Goal: Check status: Check status

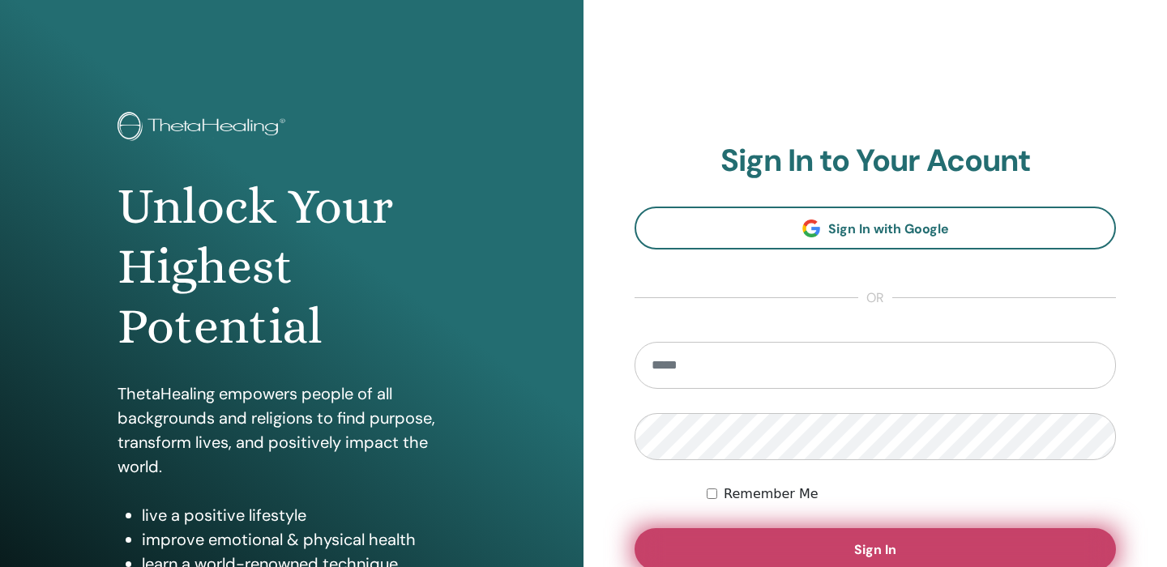
type input "**********"
click at [709, 543] on button "Sign In" at bounding box center [876, 550] width 482 height 42
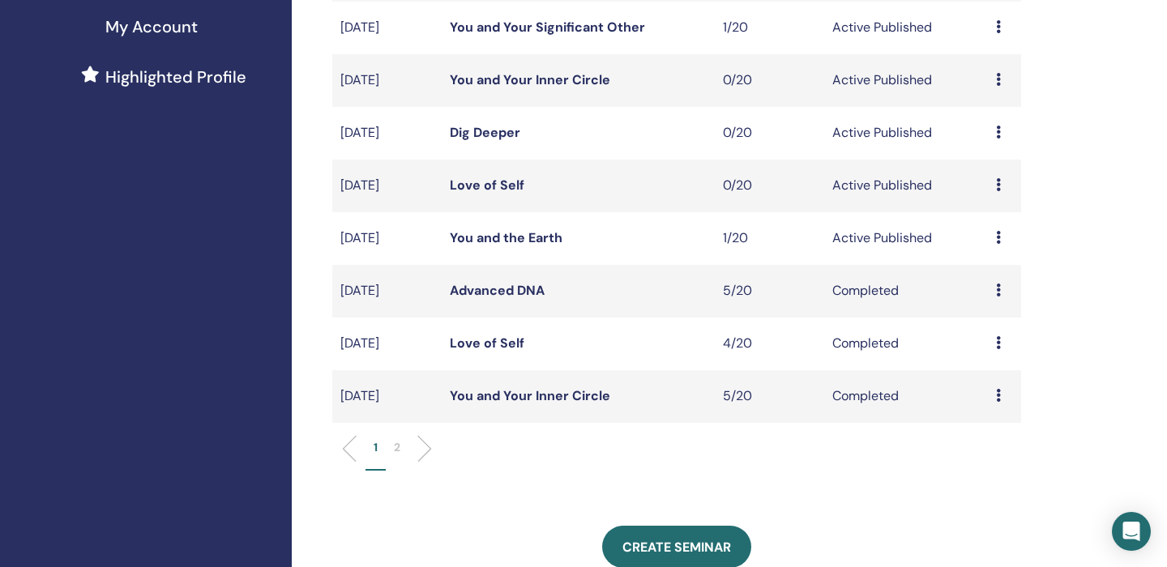
scroll to position [409, 0]
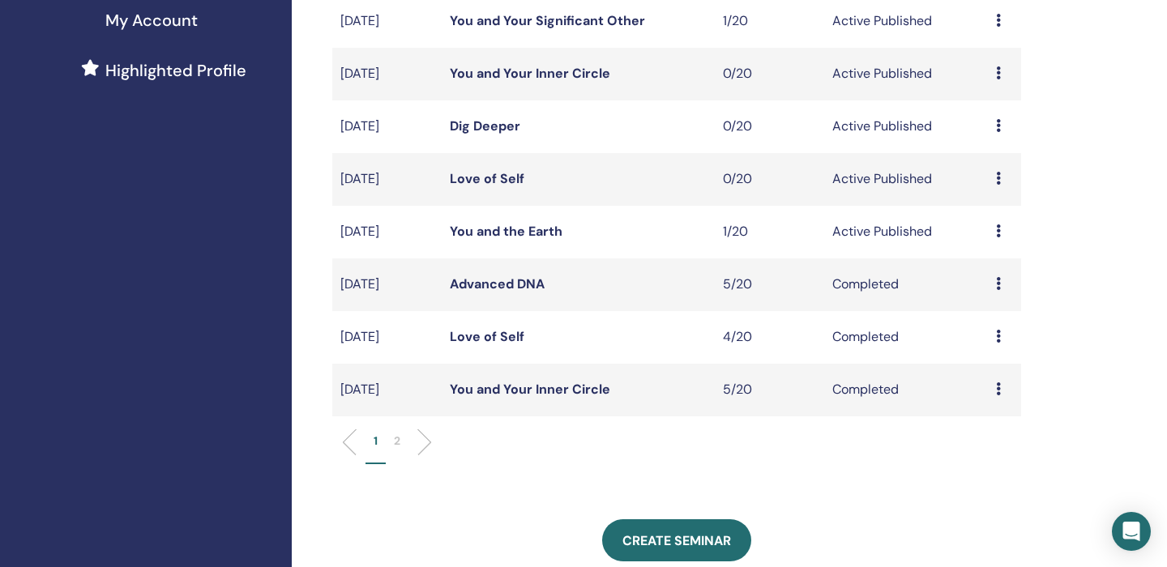
click at [1000, 392] on icon at bounding box center [998, 389] width 5 height 13
click at [995, 429] on link "Attendees" at bounding box center [993, 430] width 62 height 17
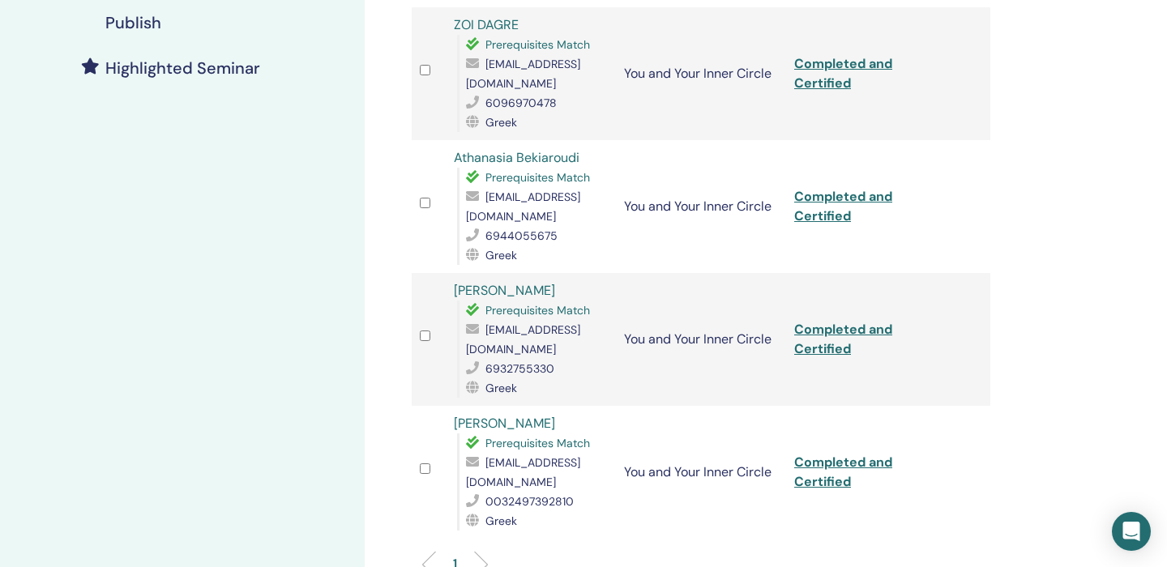
scroll to position [422, 0]
click at [854, 452] on link "Completed and Certified" at bounding box center [843, 470] width 98 height 36
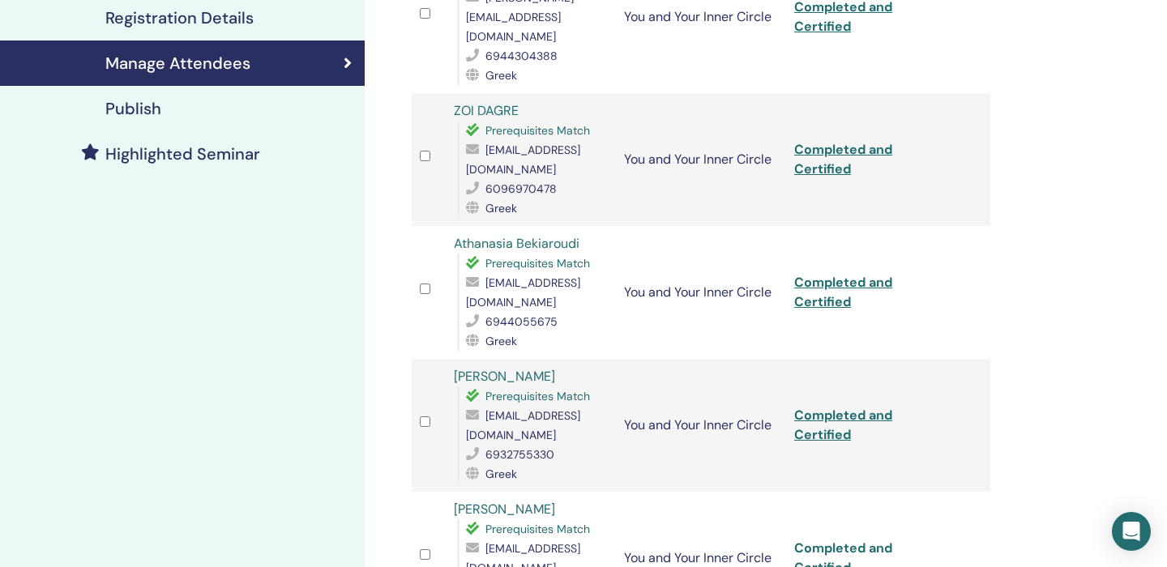
scroll to position [0, 0]
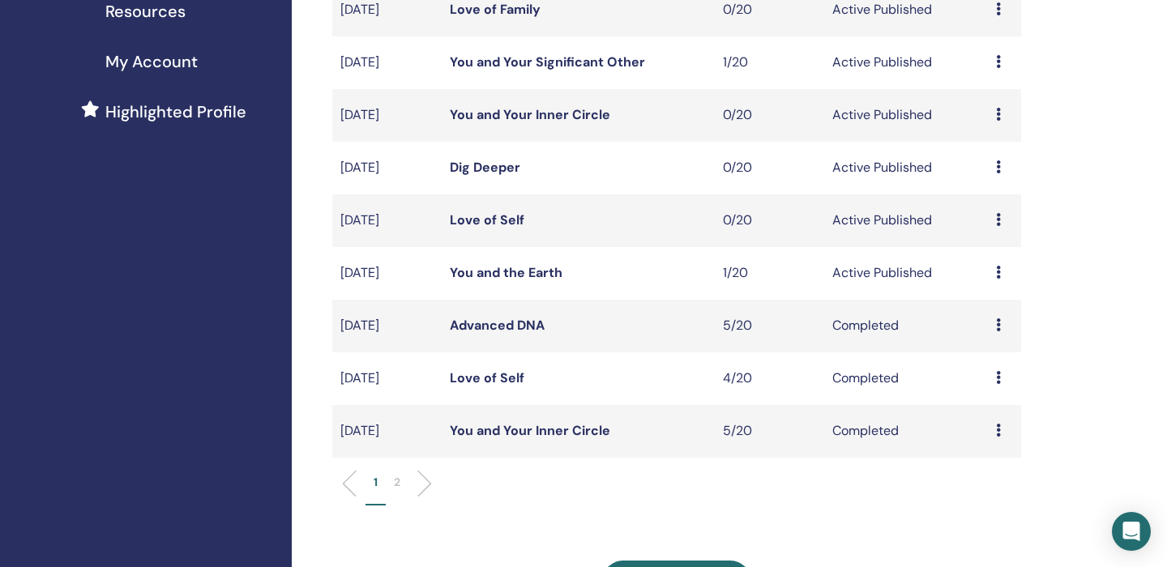
scroll to position [386, 0]
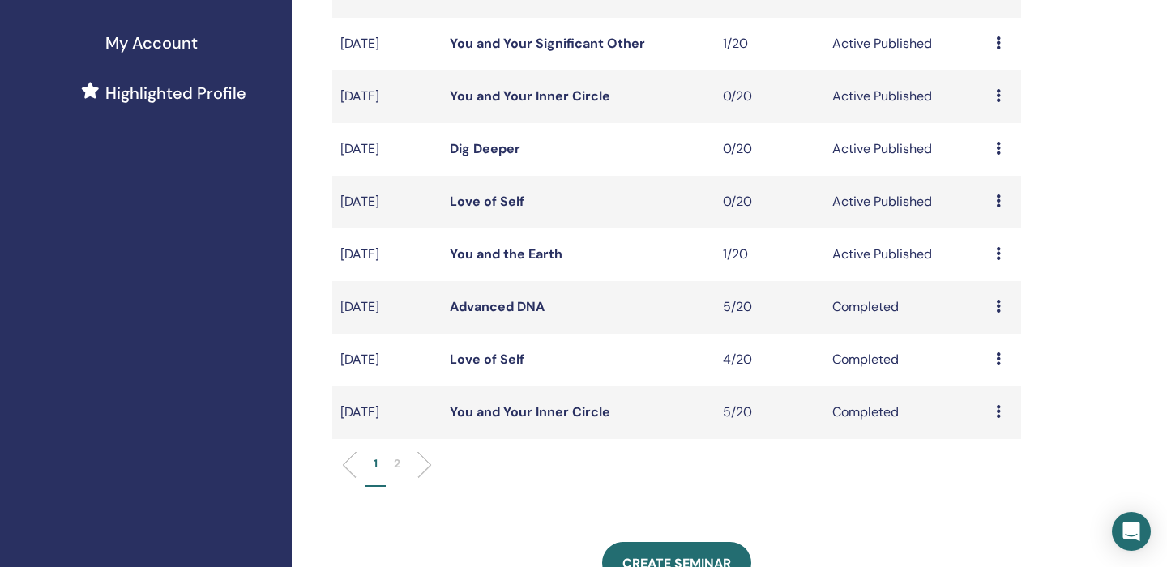
click at [400, 465] on p "2" at bounding box center [397, 464] width 6 height 17
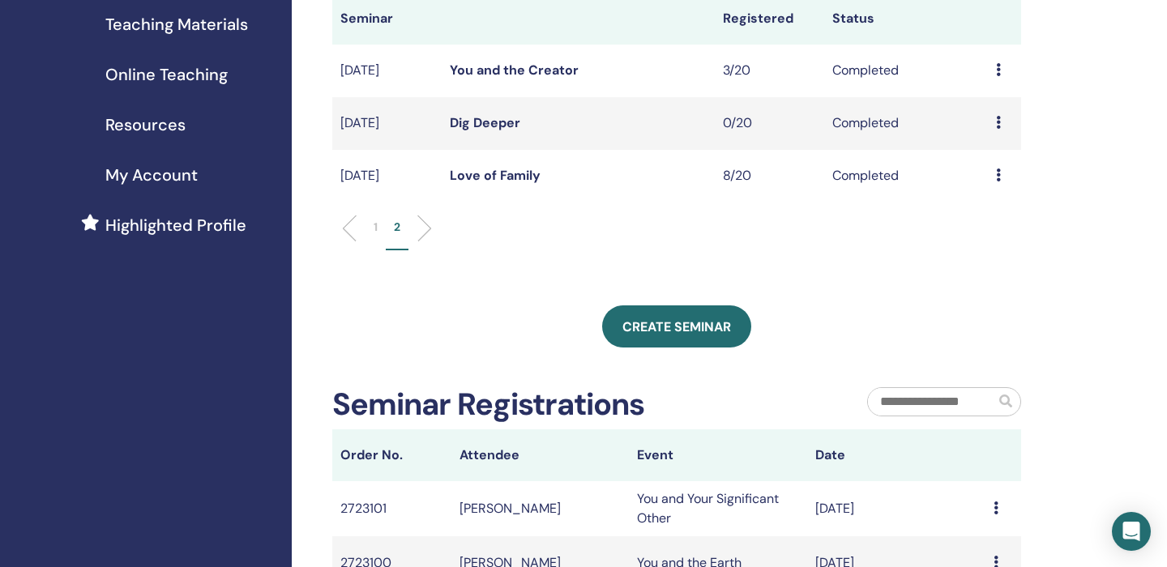
scroll to position [0, 0]
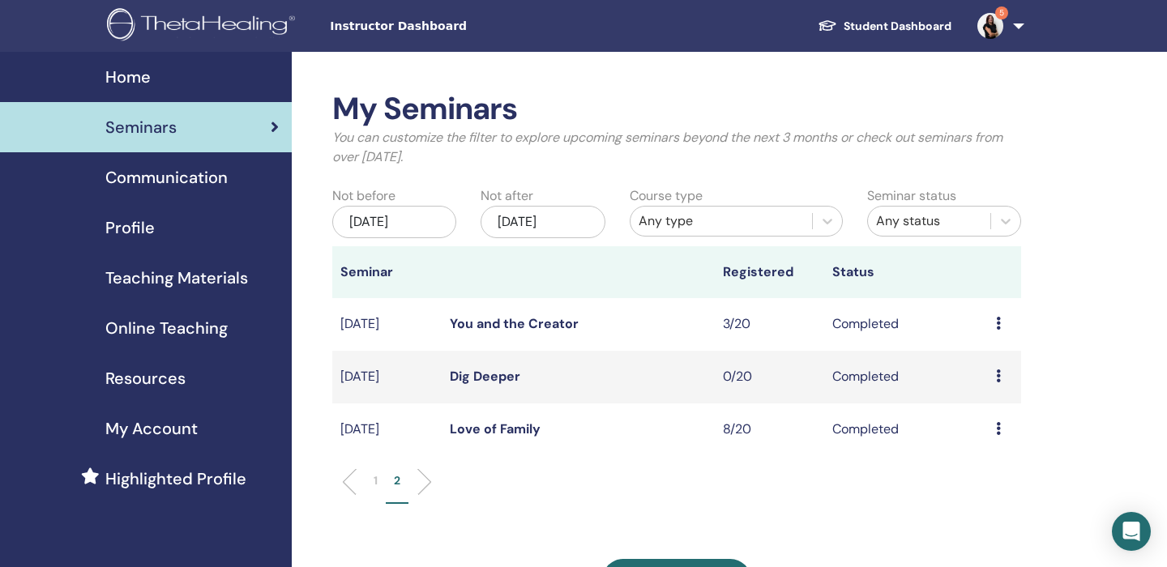
click at [412, 219] on div "[DATE]" at bounding box center [394, 222] width 124 height 32
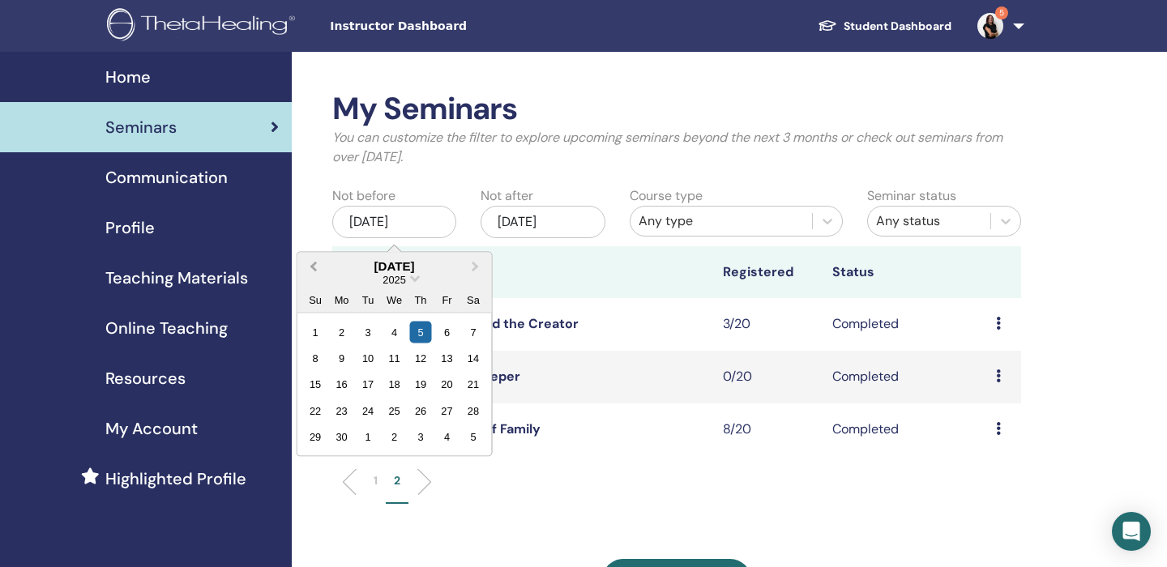
click at [314, 268] on span "Previous Month" at bounding box center [314, 266] width 0 height 17
click at [419, 333] on div "1" at bounding box center [420, 332] width 22 height 22
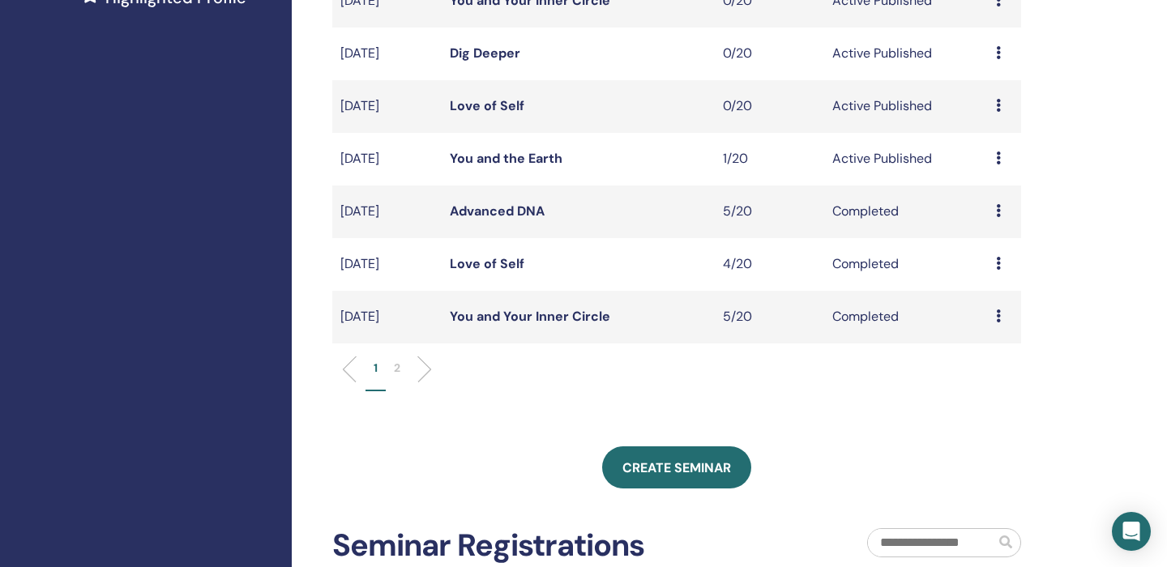
scroll to position [478, 0]
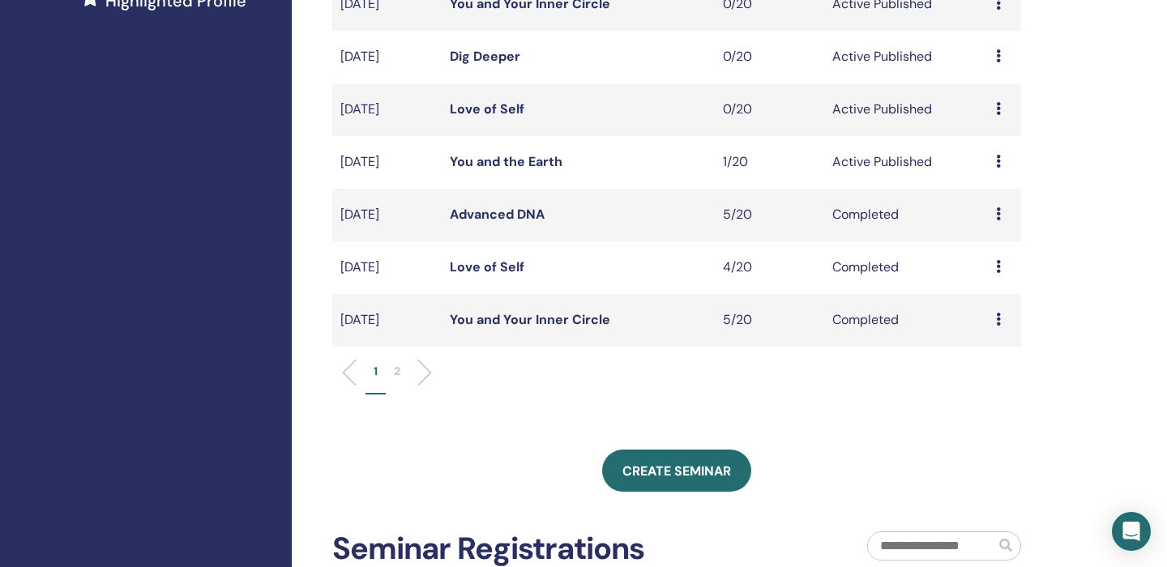
click at [396, 371] on p "2" at bounding box center [397, 371] width 6 height 17
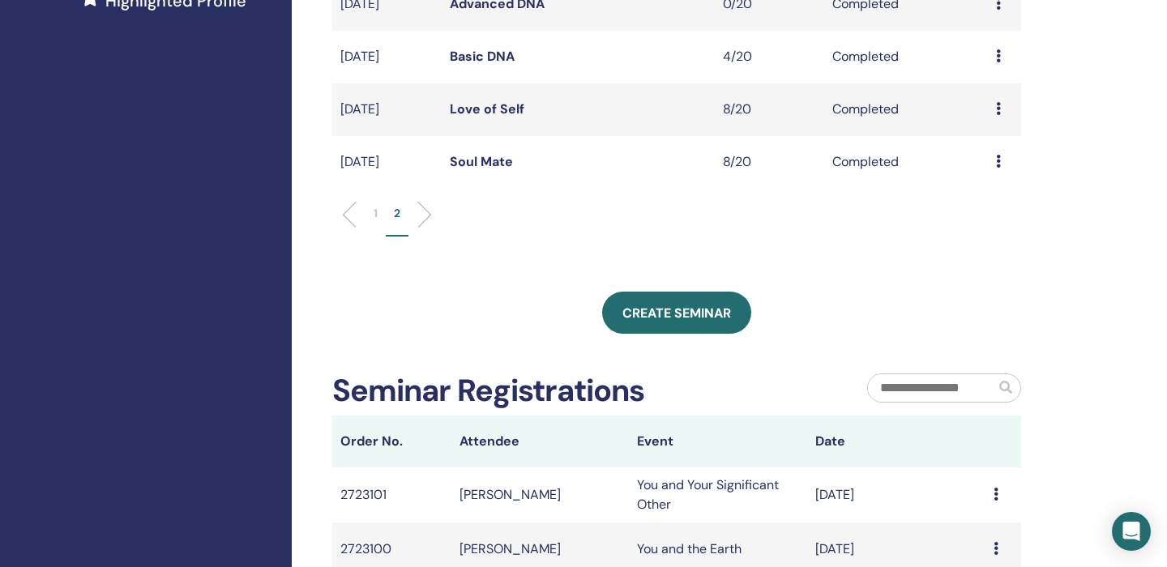
scroll to position [400, 0]
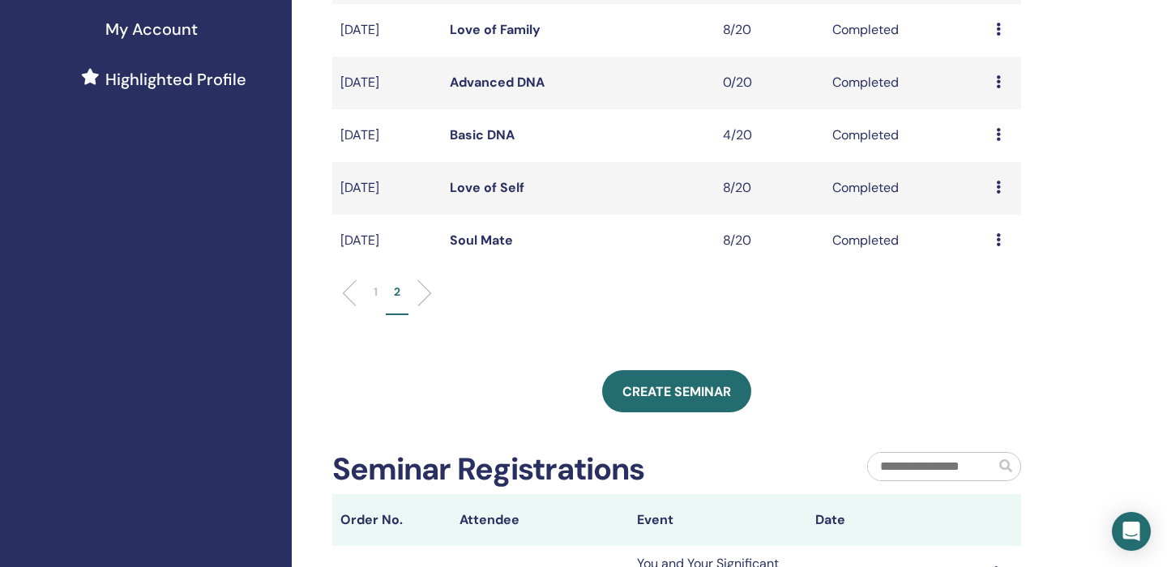
click at [999, 242] on icon at bounding box center [998, 239] width 5 height 13
click at [1000, 280] on link "Attendees" at bounding box center [992, 279] width 62 height 17
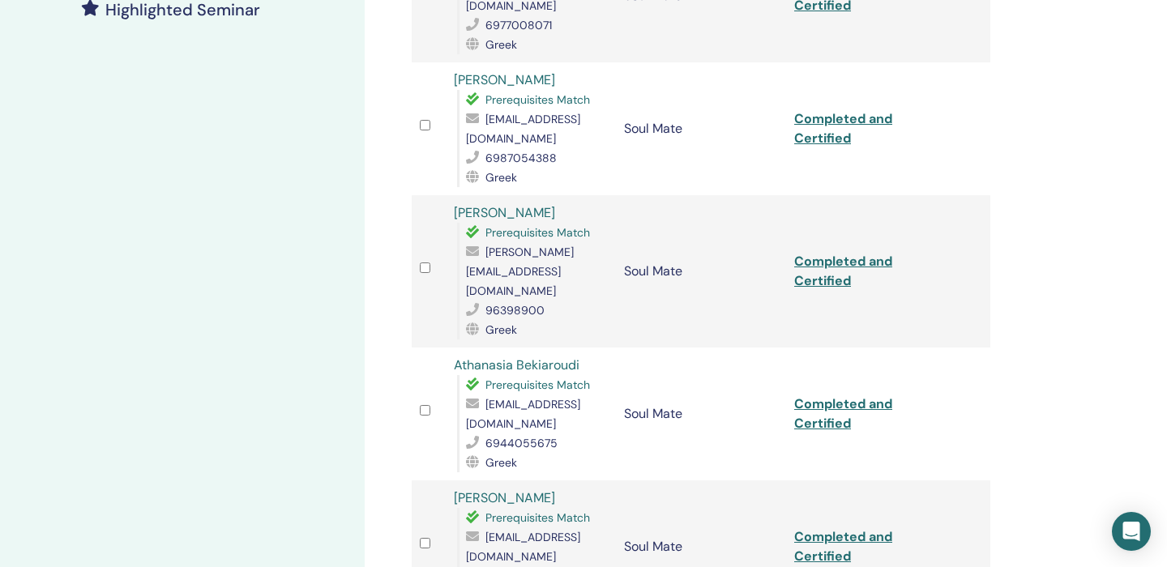
scroll to position [471, 0]
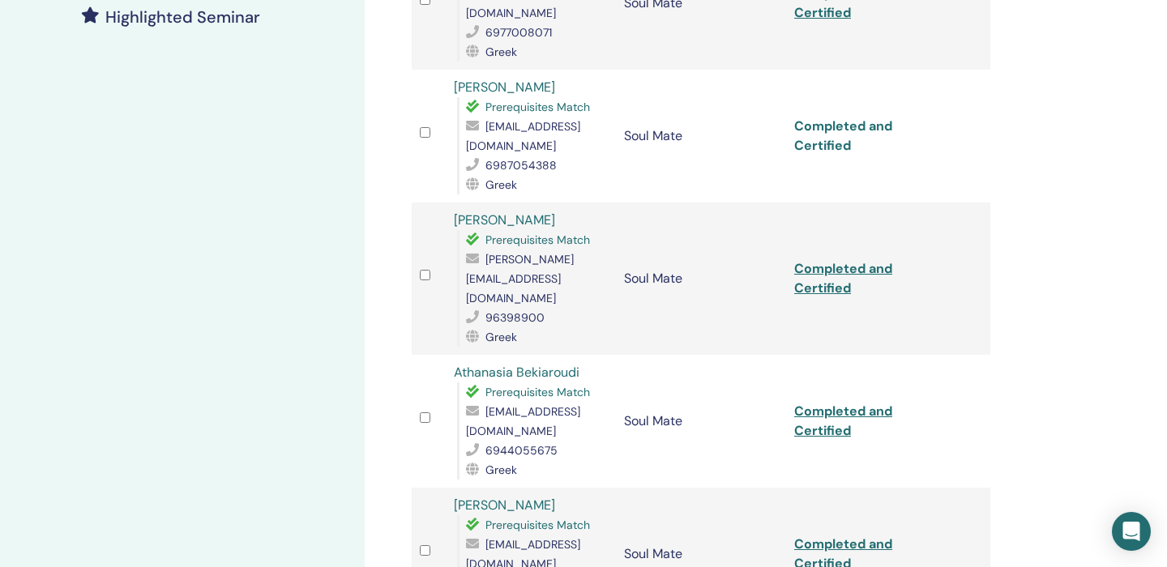
click at [848, 118] on link "Completed and Certified" at bounding box center [843, 136] width 98 height 36
